Goal: Transaction & Acquisition: Purchase product/service

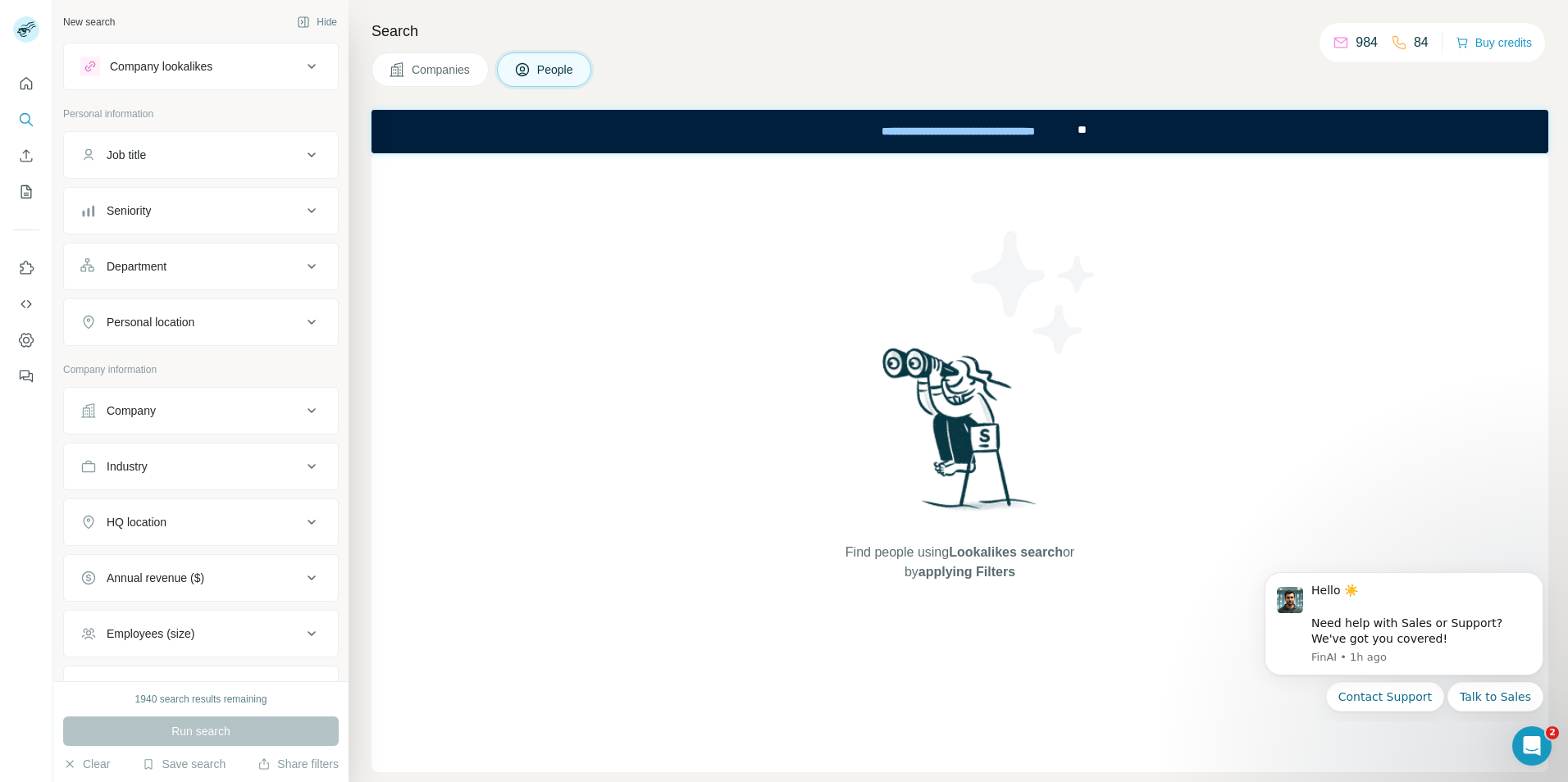
scroll to position [252, 0]
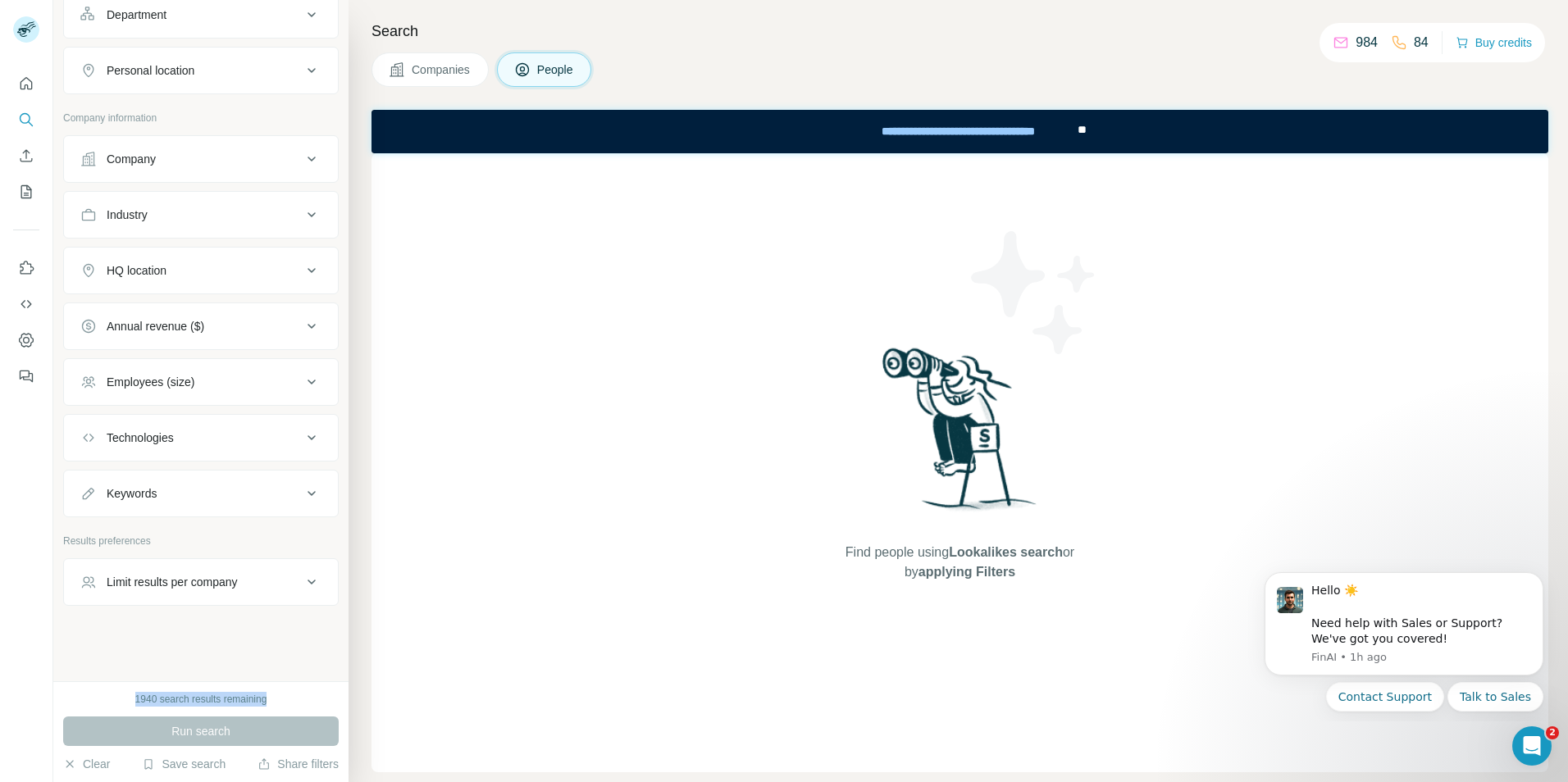
drag, startPoint x: 117, startPoint y: 701, endPoint x: 280, endPoint y: 699, distance: 163.0
click at [280, 699] on div "1940 search results remaining" at bounding box center [201, 699] width 276 height 15
click at [252, 706] on div "1940 search results remaining" at bounding box center [200, 699] width 132 height 15
click at [1356, 40] on p "984" at bounding box center [1367, 43] width 22 height 20
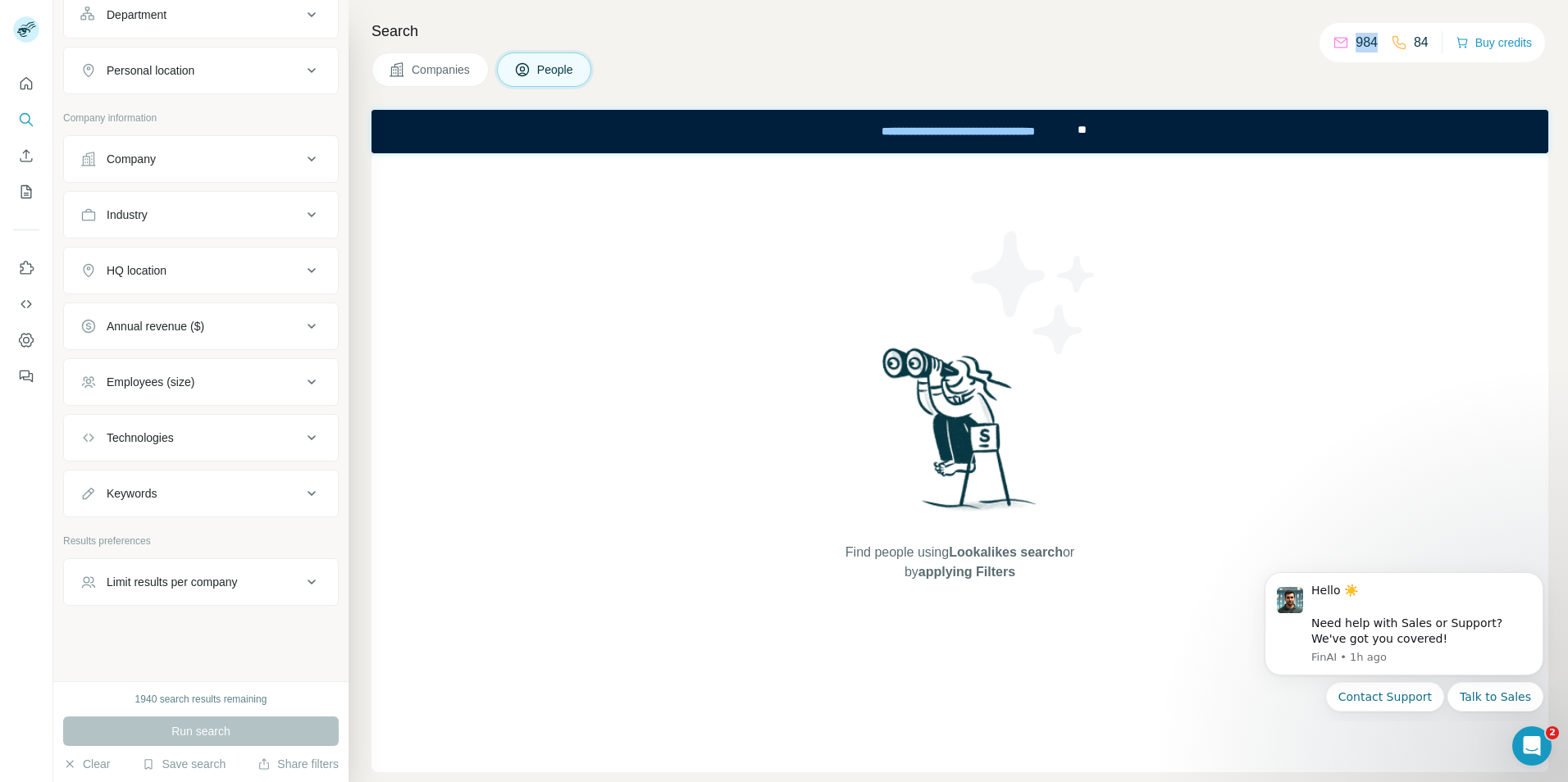
click at [1356, 40] on p "984" at bounding box center [1367, 43] width 22 height 20
click at [1135, 53] on div "Companies People" at bounding box center [960, 69] width 1177 height 35
click at [1415, 45] on p "84" at bounding box center [1421, 43] width 15 height 20
drag, startPoint x: 1415, startPoint y: 45, endPoint x: 1259, endPoint y: 54, distance: 156.3
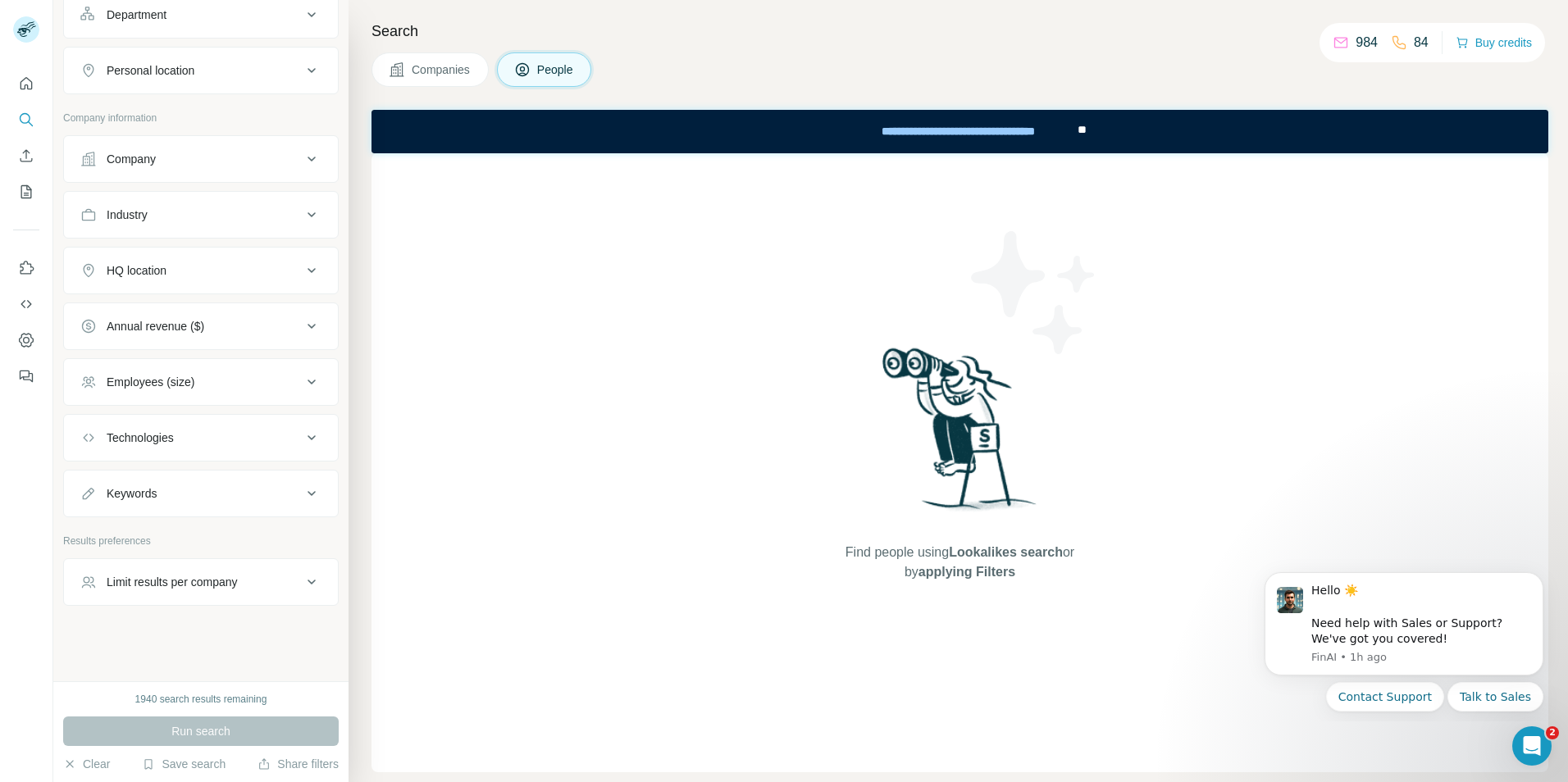
click at [1255, 54] on div "Companies People" at bounding box center [960, 69] width 1177 height 35
click at [1485, 45] on button "Buy credits" at bounding box center [1494, 42] width 76 height 23
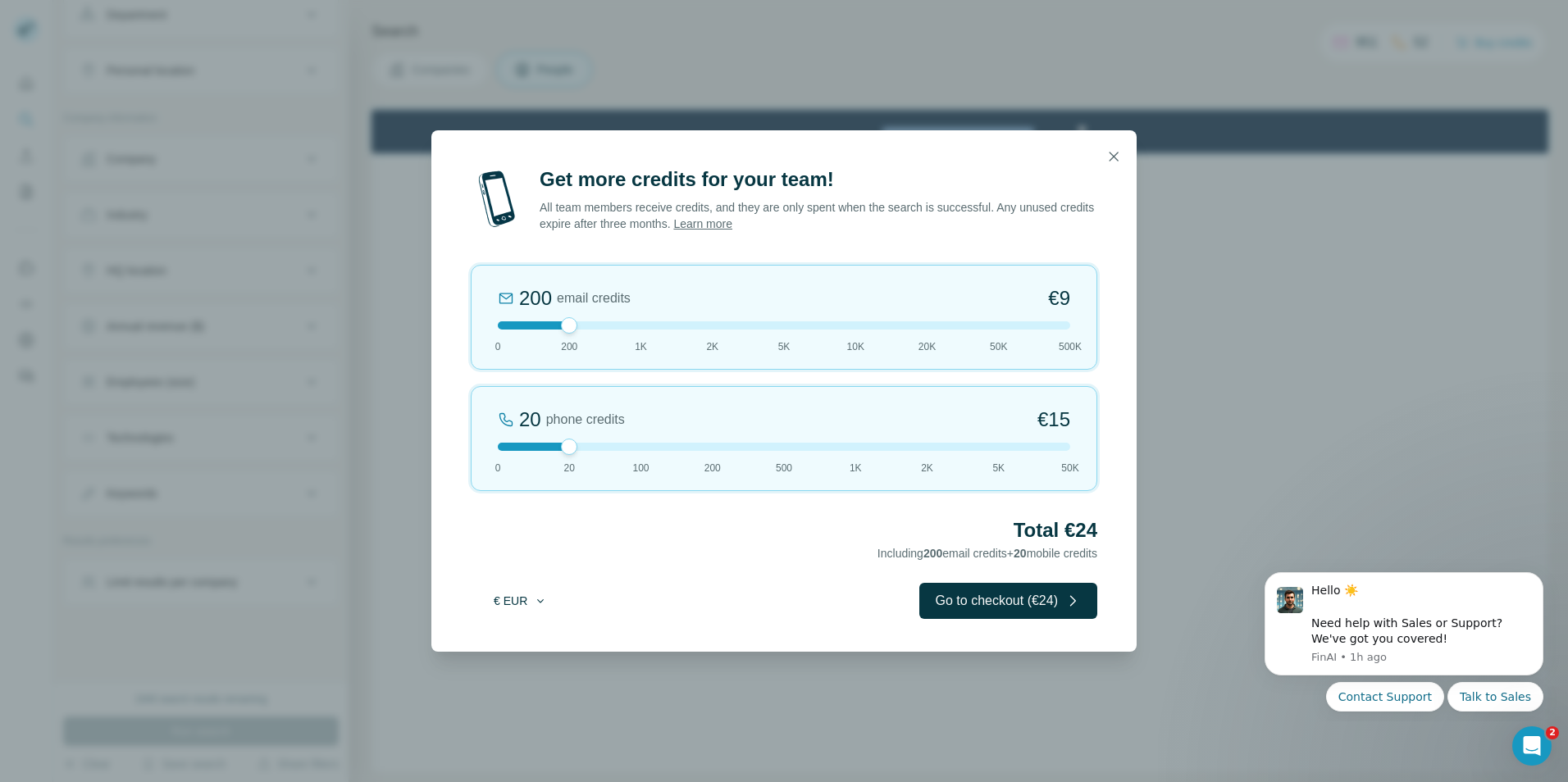
click at [516, 598] on button "€ EUR" at bounding box center [520, 601] width 76 height 30
click at [515, 628] on div "$ USD" at bounding box center [553, 638] width 158 height 30
click at [516, 601] on button "$ USD" at bounding box center [520, 601] width 76 height 30
click at [533, 666] on div "€ EUR" at bounding box center [553, 667] width 138 height 17
click at [519, 595] on button "€ EUR" at bounding box center [520, 601] width 76 height 30
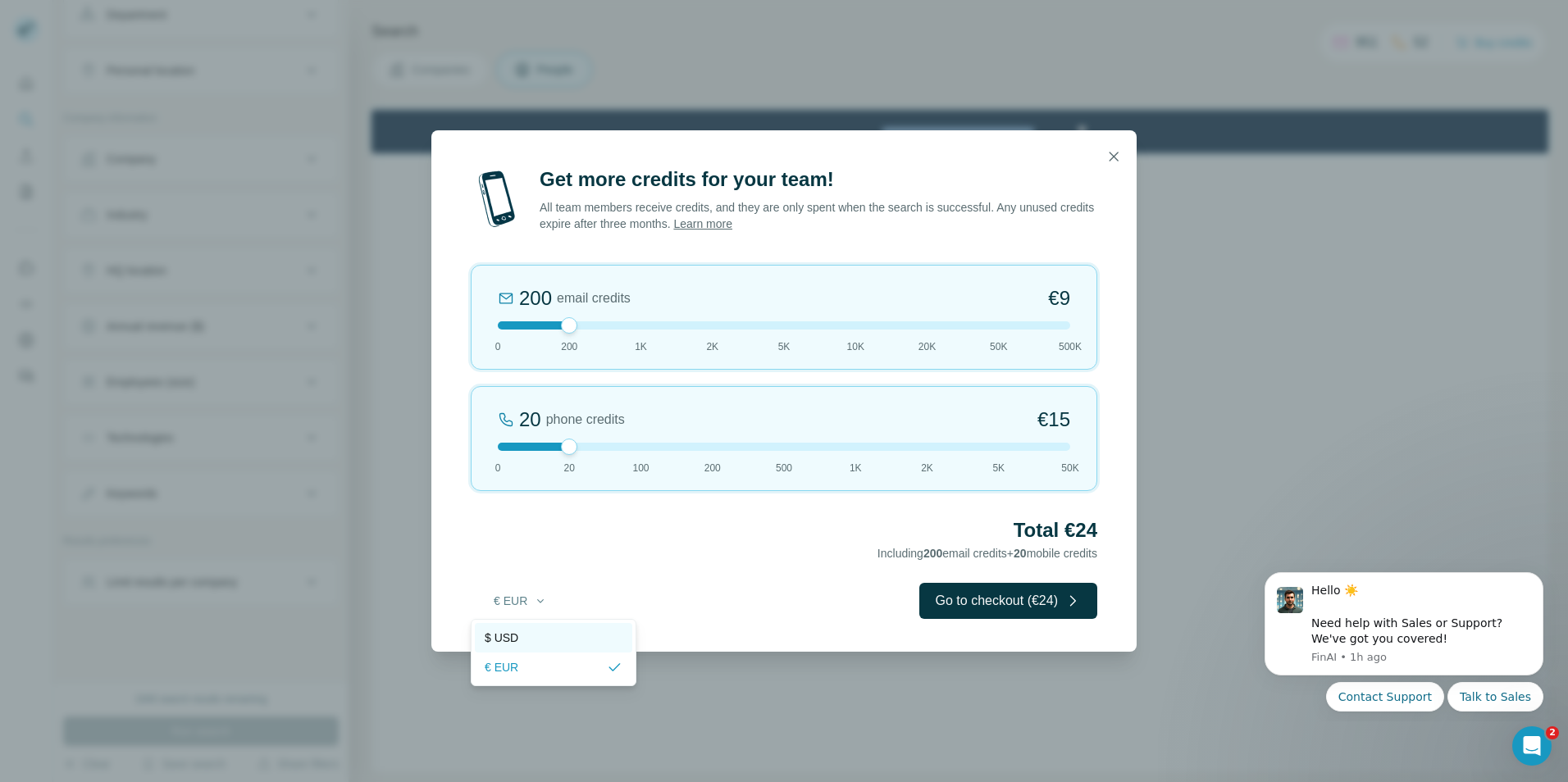
click at [531, 627] on div "$ USD" at bounding box center [553, 638] width 158 height 30
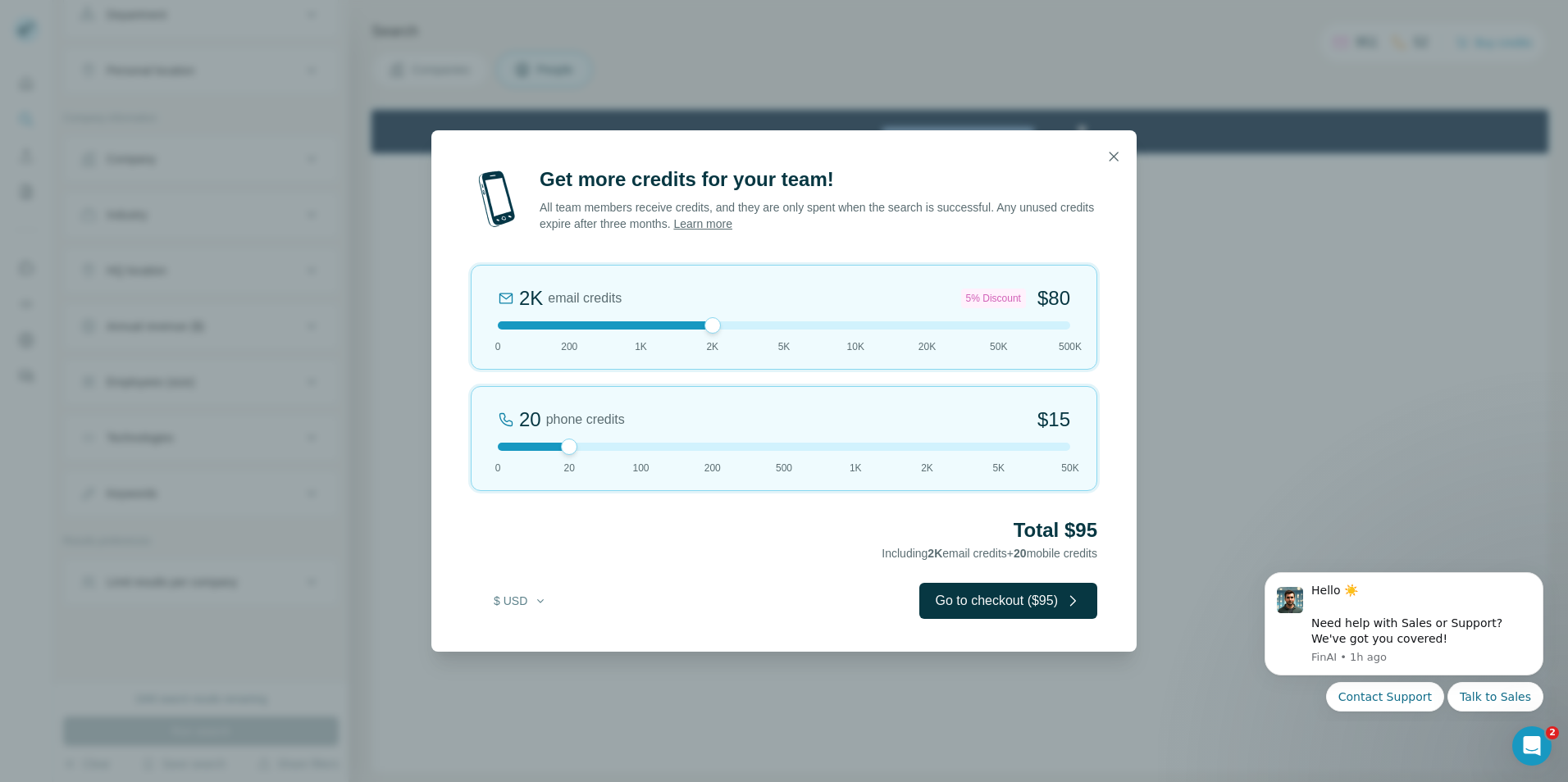
drag, startPoint x: 572, startPoint y: 326, endPoint x: 724, endPoint y: 346, distance: 153.3
click at [724, 346] on div "2K email credits 5% Discount $80 0 200 1K 2K 5K 10K 20K 50K 500K" at bounding box center [783, 318] width 626 height 105
drag, startPoint x: 577, startPoint y: 447, endPoint x: 724, endPoint y: 445, distance: 147.0
click at [724, 445] on div at bounding box center [784, 447] width 573 height 8
click at [1115, 160] on icon "button" at bounding box center [1113, 157] width 17 height 17
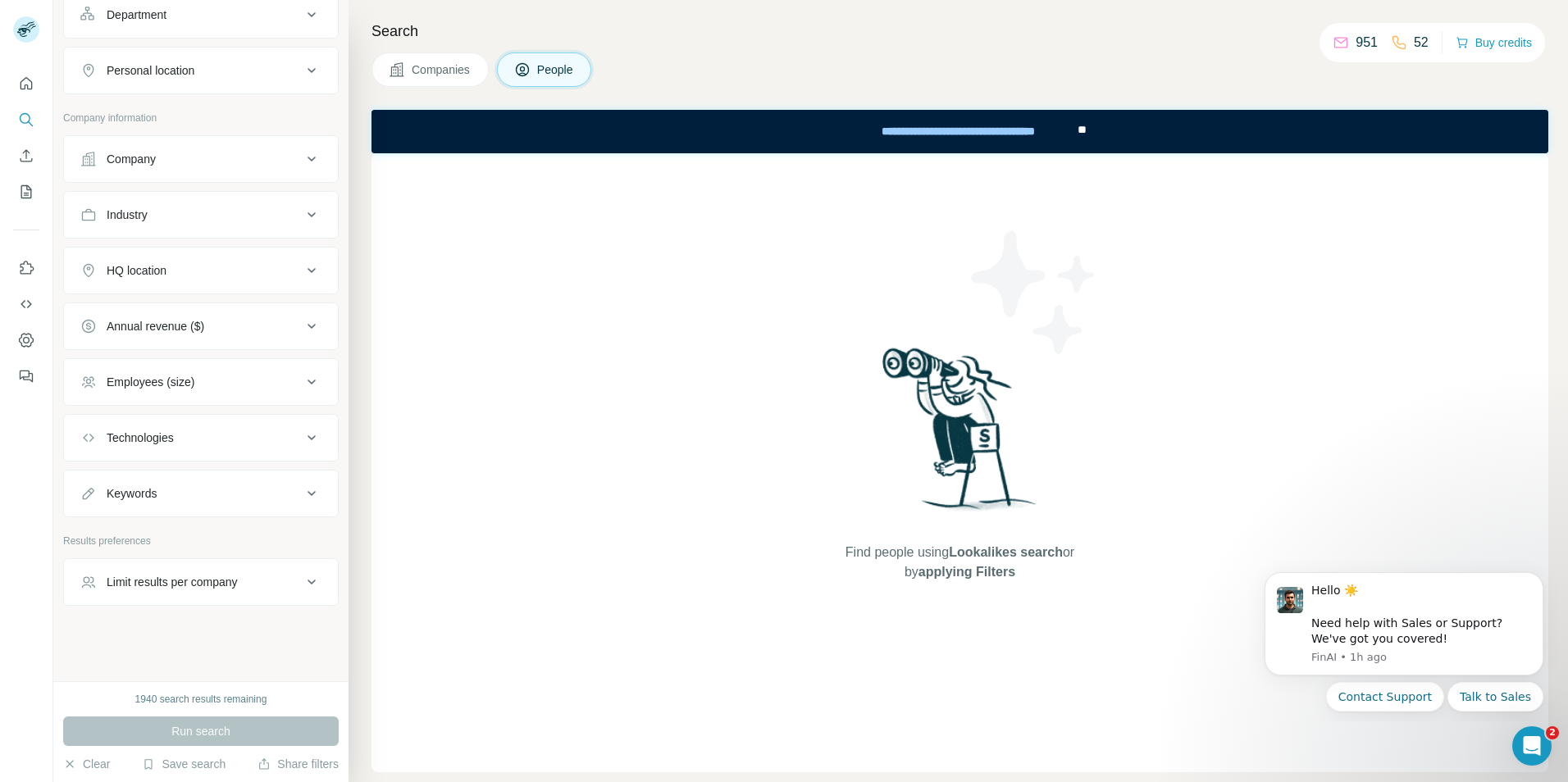
click at [224, 582] on div "Limit results per company" at bounding box center [172, 582] width 131 height 17
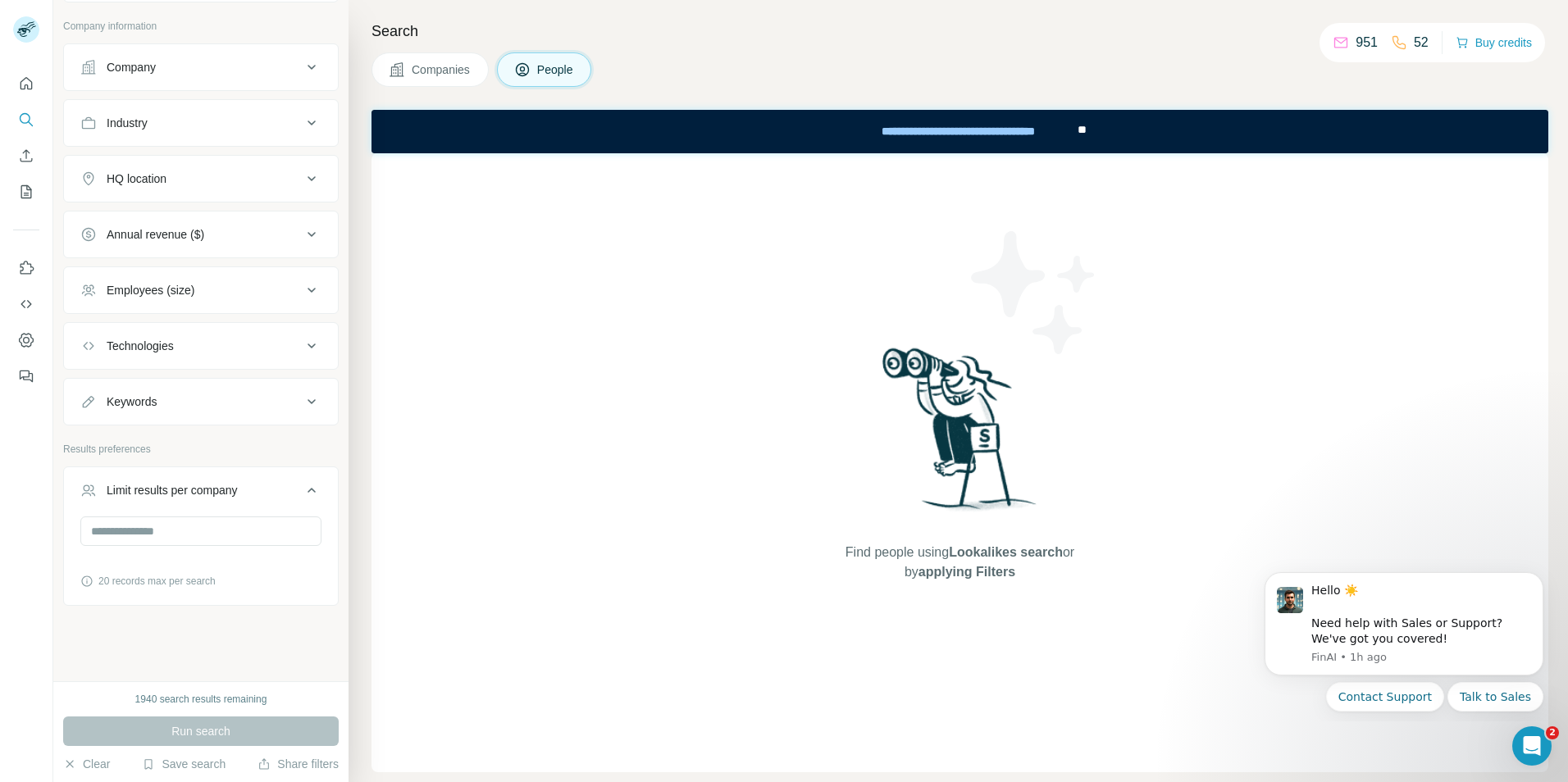
click at [271, 481] on button "Limit results per company" at bounding box center [200, 493] width 274 height 46
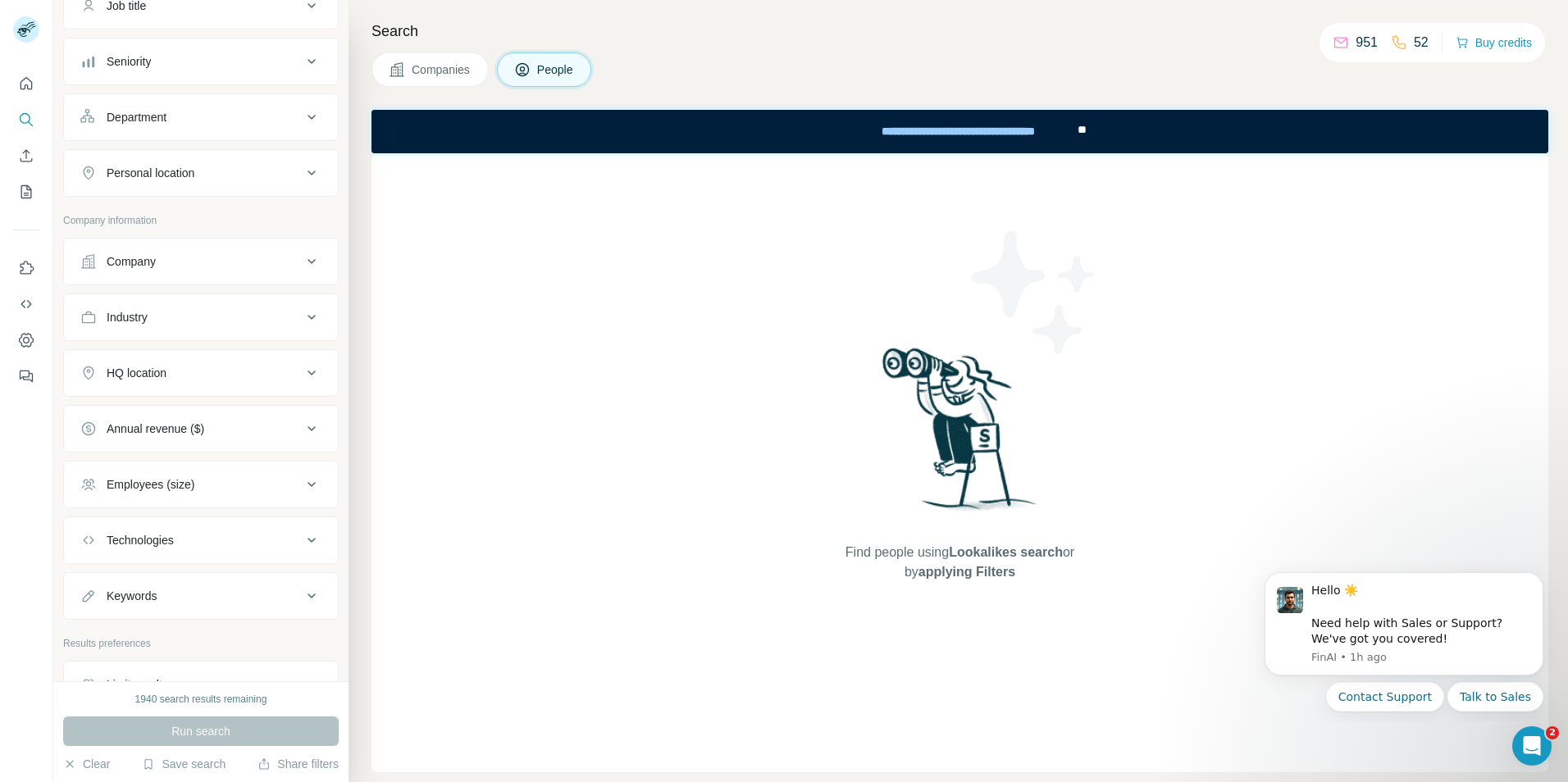
scroll to position [0, 0]
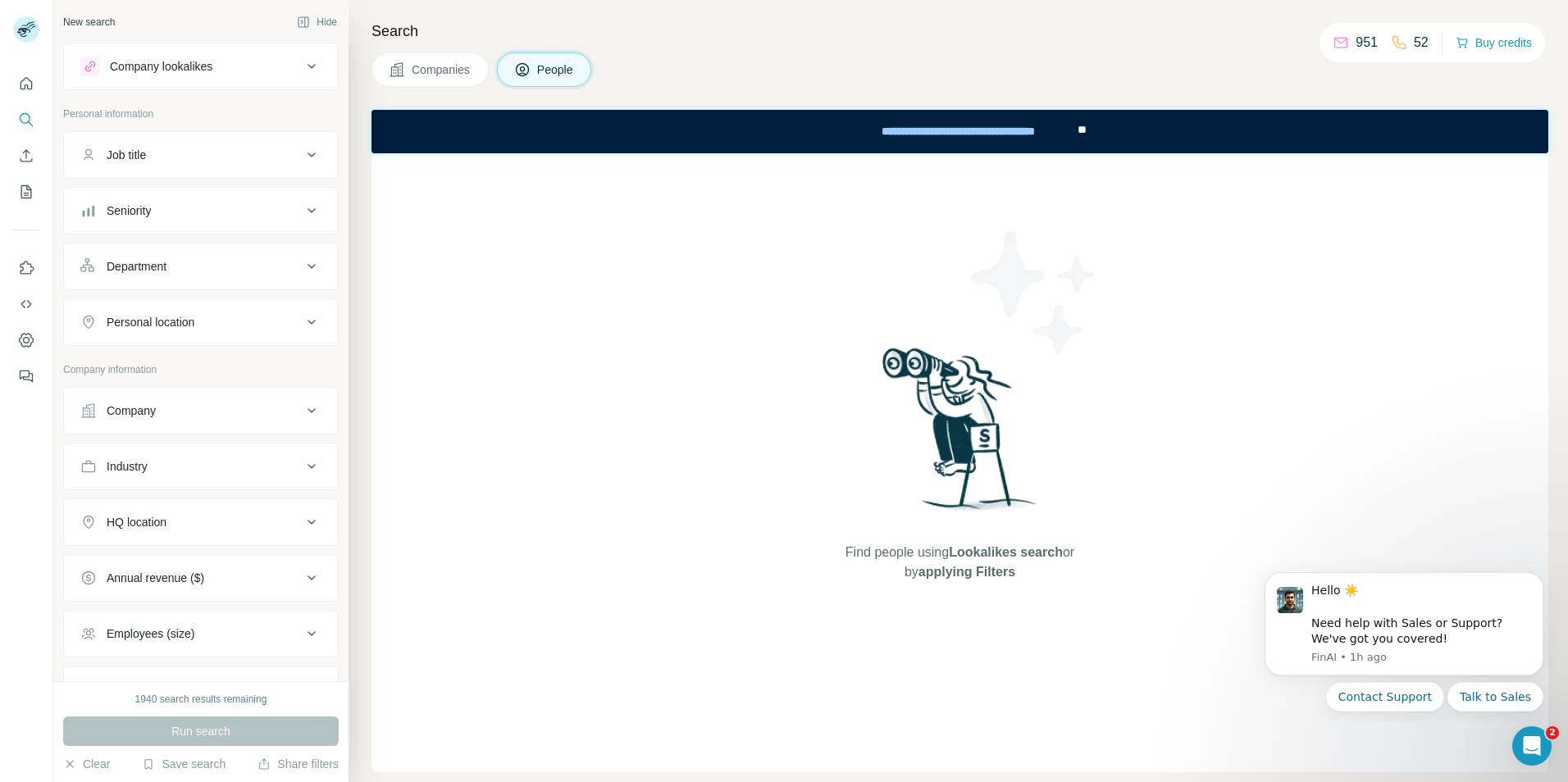
click at [186, 65] on div "Company lookalikes" at bounding box center [161, 66] width 102 height 17
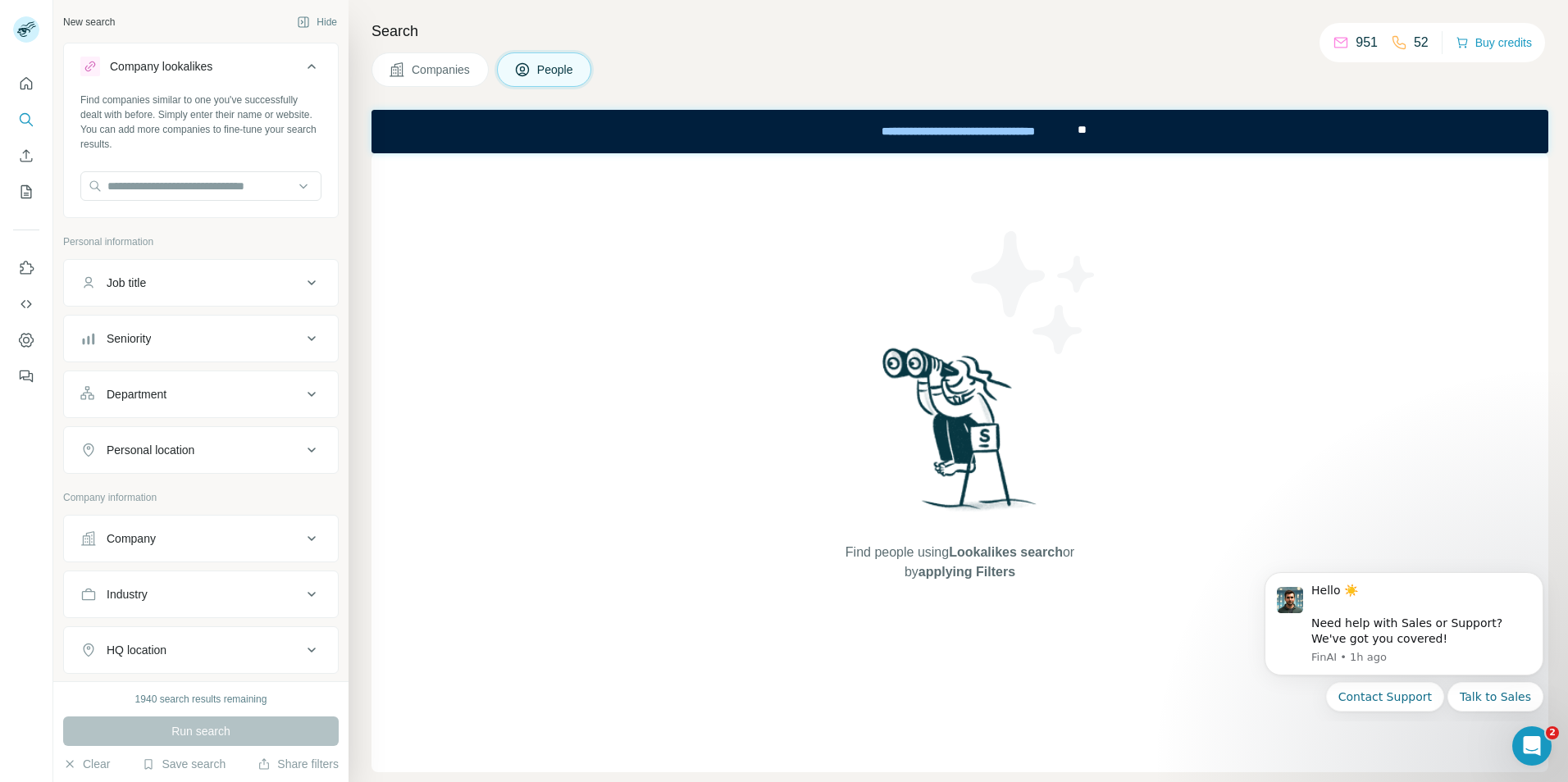
click at [186, 66] on div "Company lookalikes" at bounding box center [161, 66] width 102 height 17
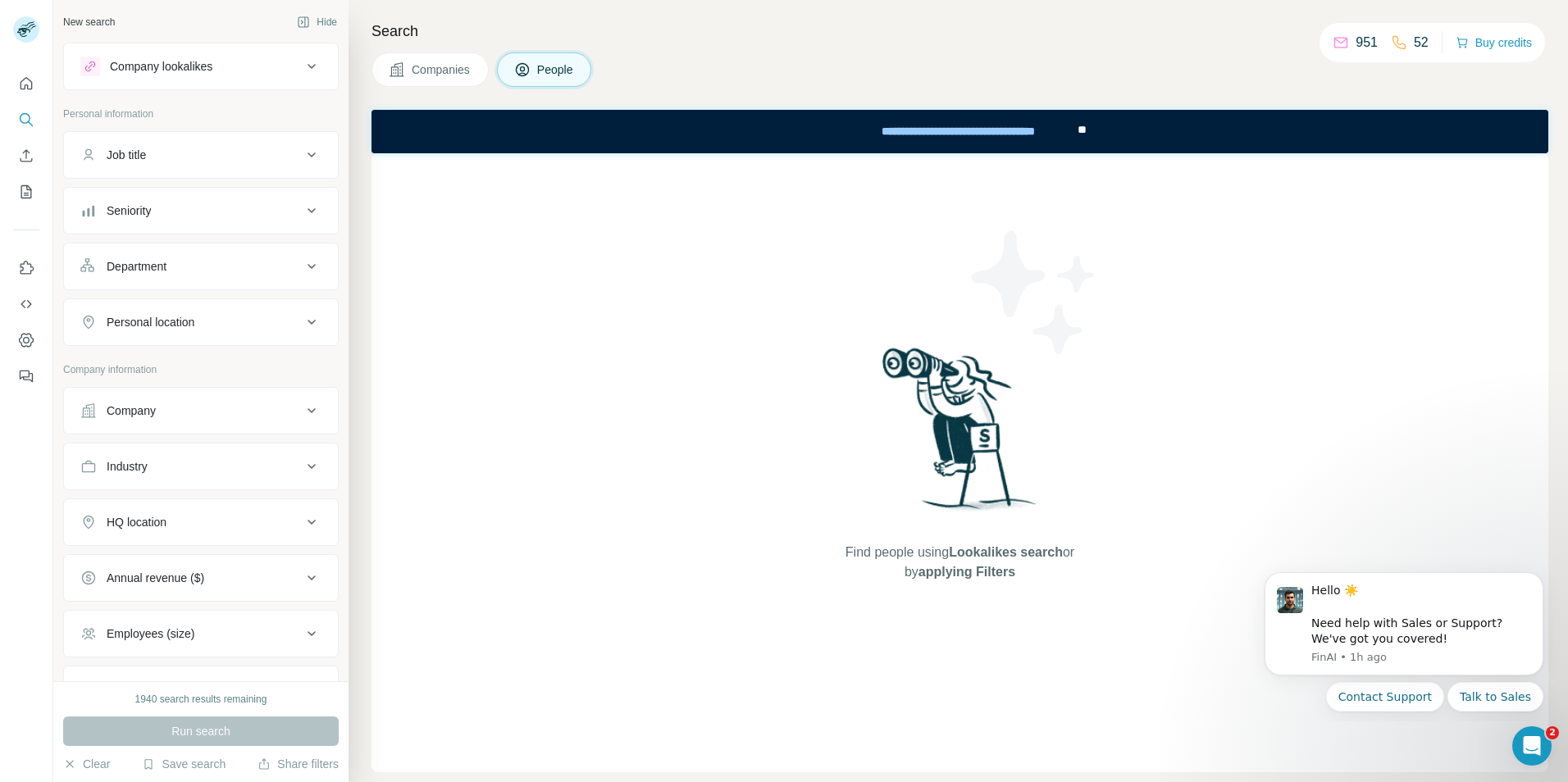
click at [406, 77] on button "Companies" at bounding box center [430, 69] width 117 height 35
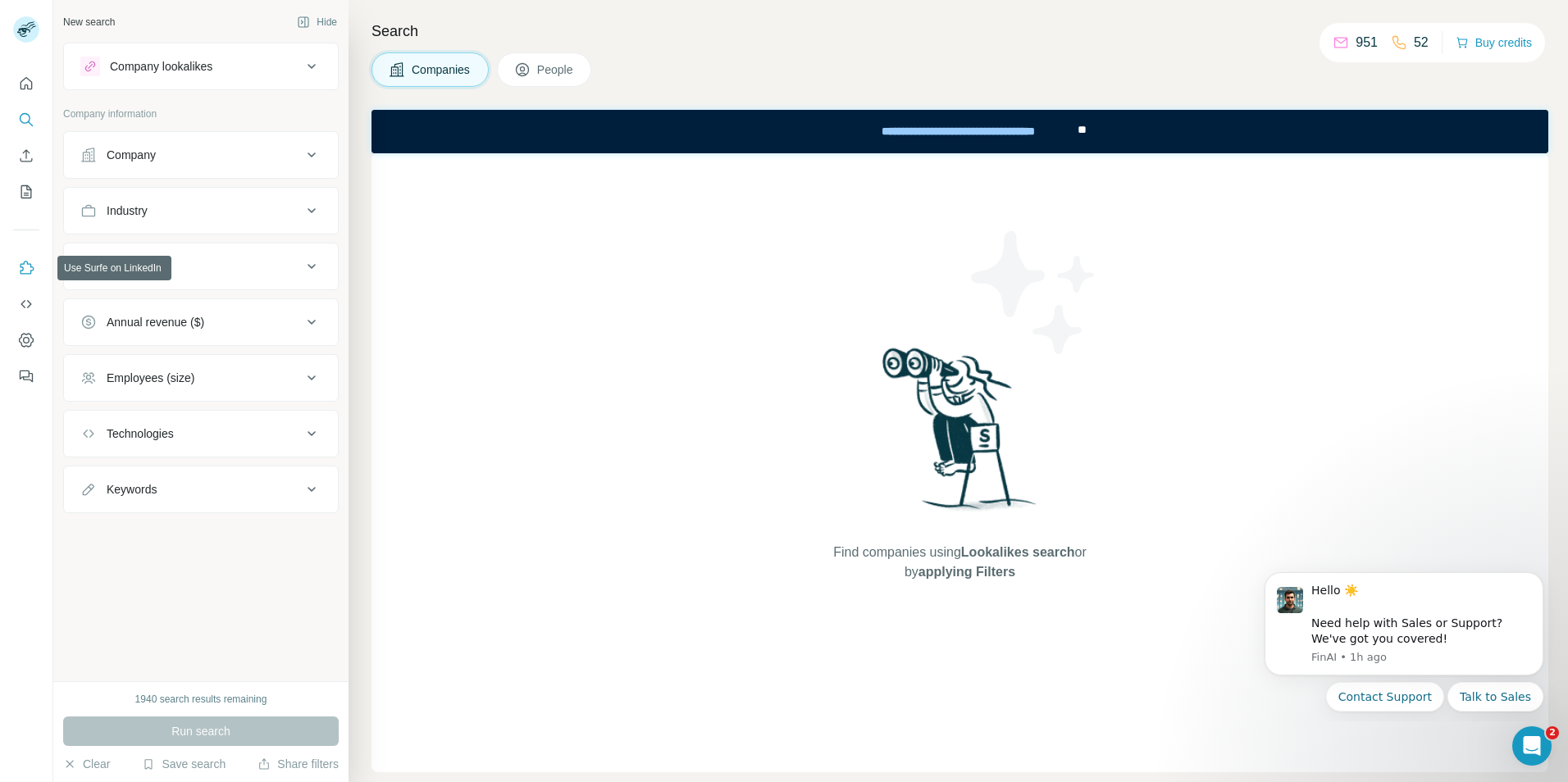
click at [20, 275] on icon "Use Surfe on LinkedIn" at bounding box center [26, 268] width 17 height 17
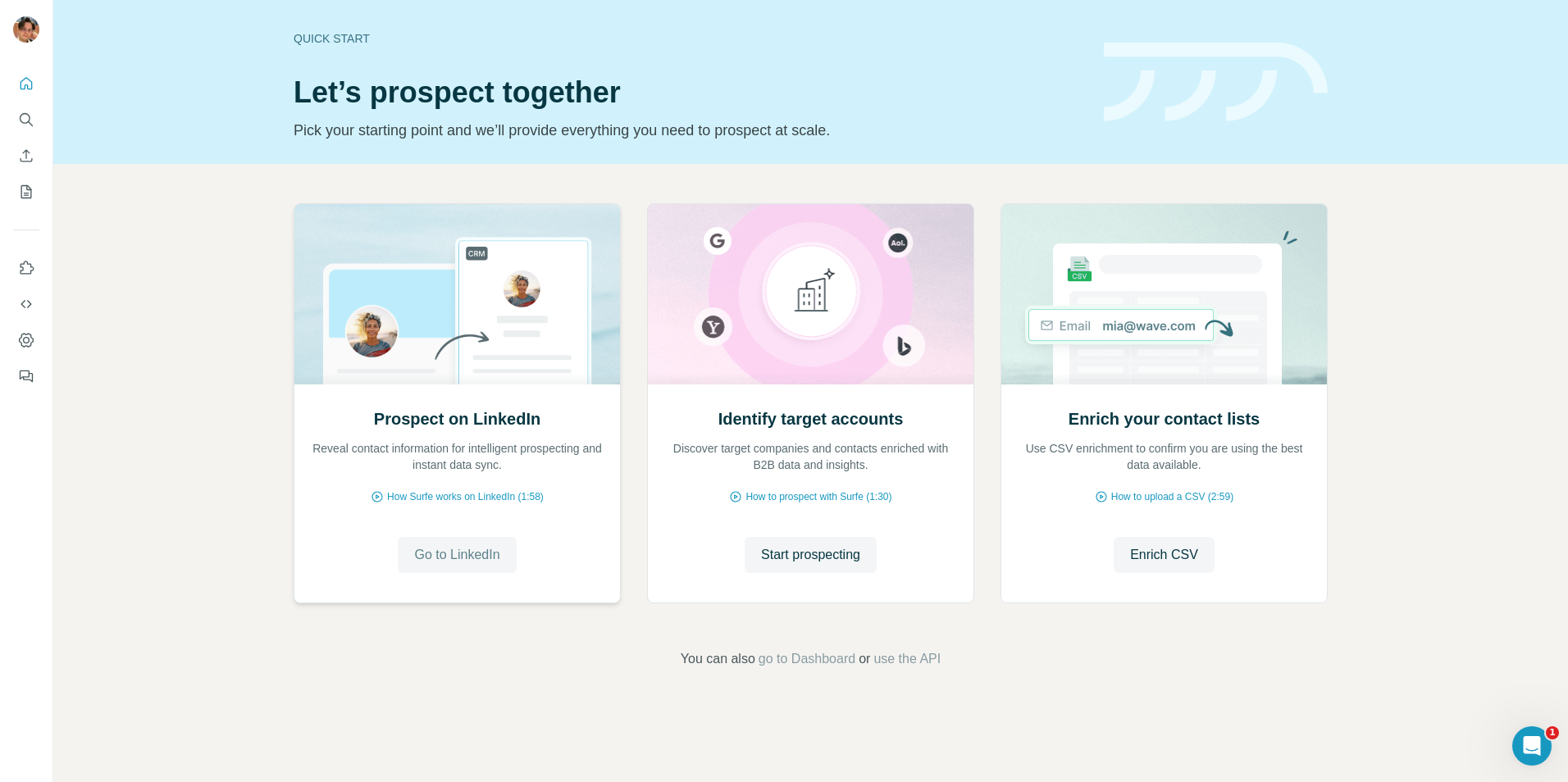
click at [474, 559] on span "Go to LinkedIn" at bounding box center [457, 555] width 85 height 20
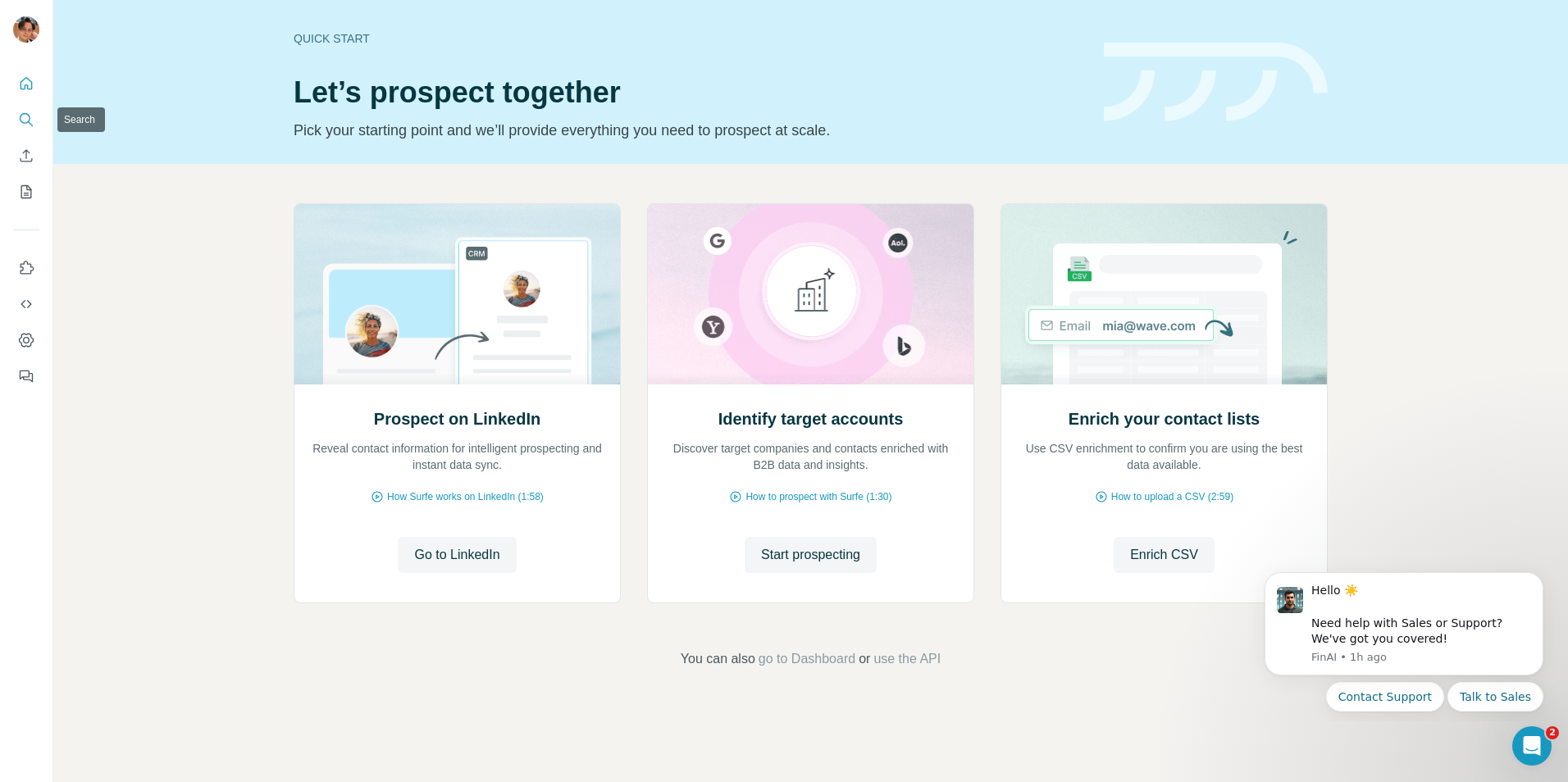
click at [34, 123] on icon "Search" at bounding box center [26, 119] width 17 height 17
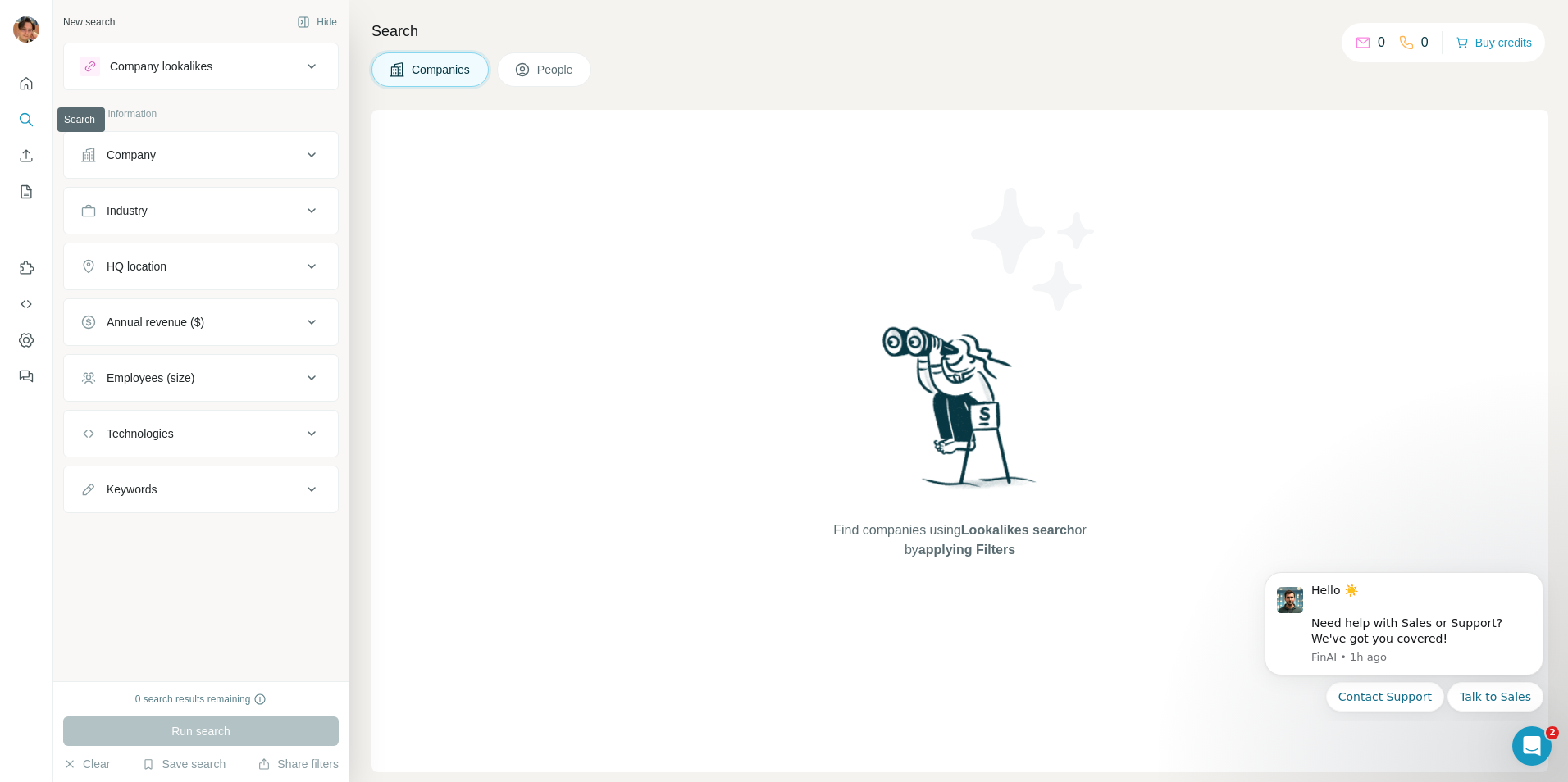
click at [32, 120] on icon "Search" at bounding box center [26, 119] width 17 height 17
click at [26, 188] on icon "My lists" at bounding box center [26, 192] width 17 height 17
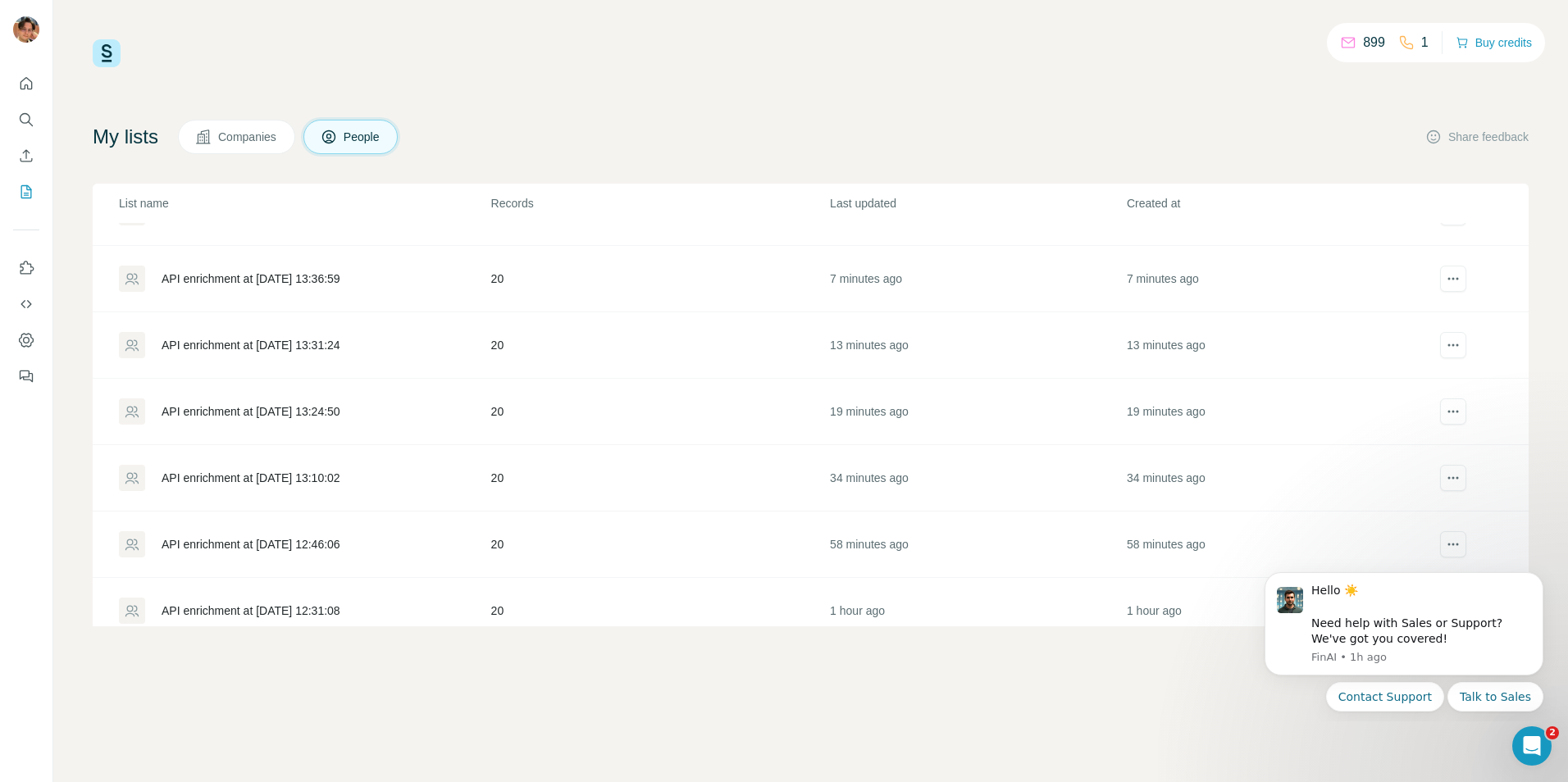
scroll to position [63, 0]
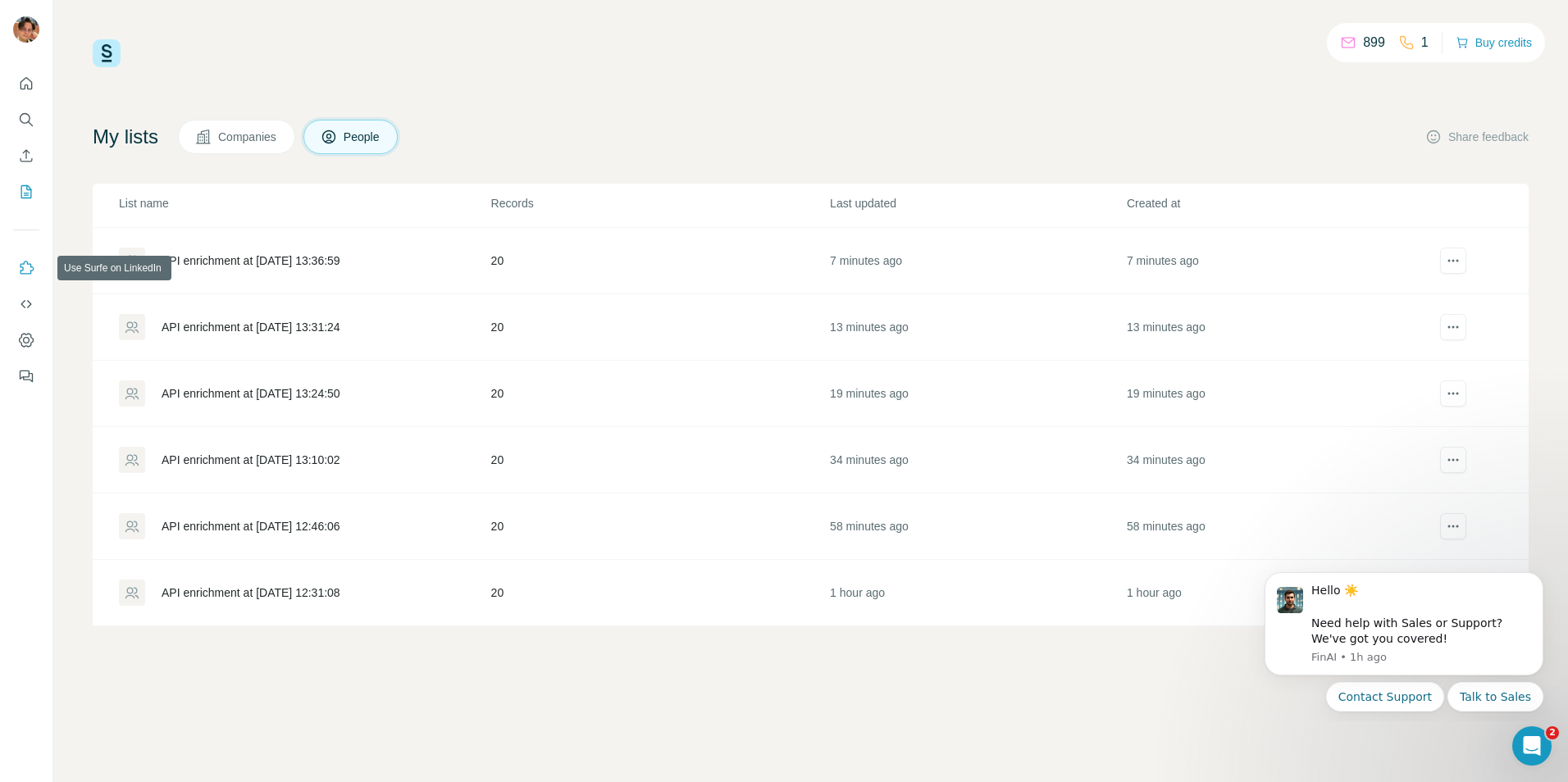
click at [30, 269] on icon "Use Surfe on LinkedIn" at bounding box center [26, 268] width 17 height 17
